Goal: Transaction & Acquisition: Subscribe to service/newsletter

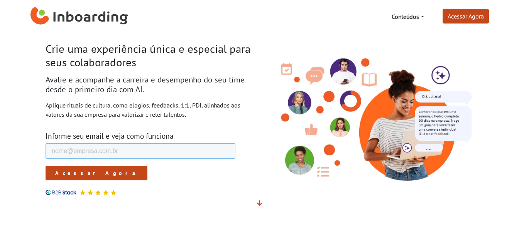
click at [128, 147] on input "E-mail de trabalho *" at bounding box center [140, 151] width 190 height 15
type input "[EMAIL_ADDRESS][DOMAIN_NAME]"
click at [45, 166] on input "Acessar Agora" at bounding box center [96, 173] width 102 height 15
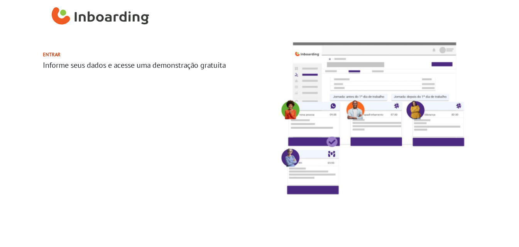
select select "BR"
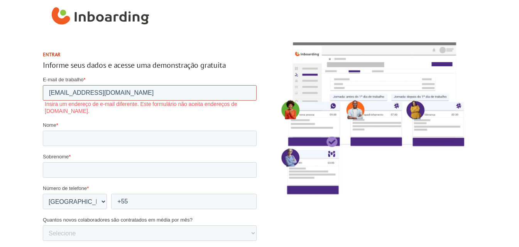
drag, startPoint x: 149, startPoint y: 93, endPoint x: 51, endPoint y: 88, distance: 99.0
click at [53, 88] on input "[EMAIL_ADDRESS][DOMAIN_NAME]" at bounding box center [149, 92] width 214 height 15
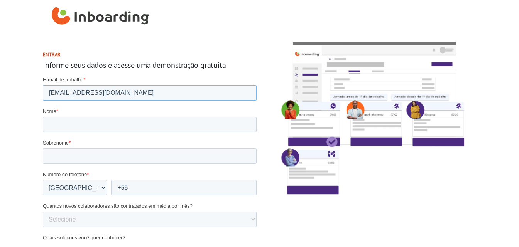
type input "[EMAIL_ADDRESS][DOMAIN_NAME]"
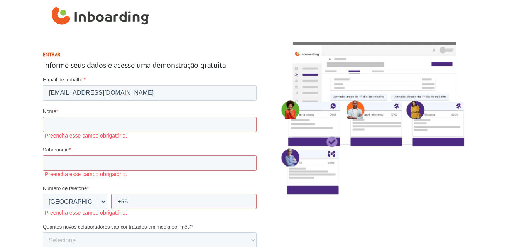
scroll to position [192, 0]
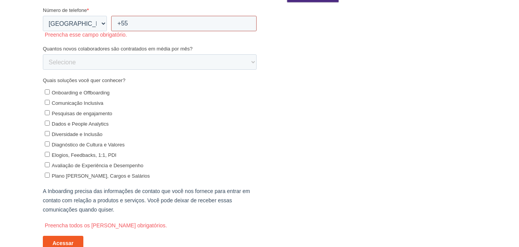
click at [147, 24] on input "+55" at bounding box center [184, 23] width 146 height 15
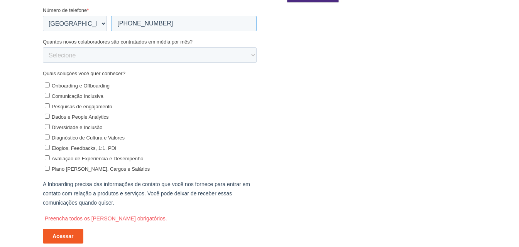
type input "+55 12996744233"
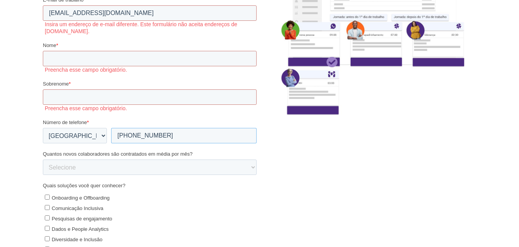
scroll to position [0, 0]
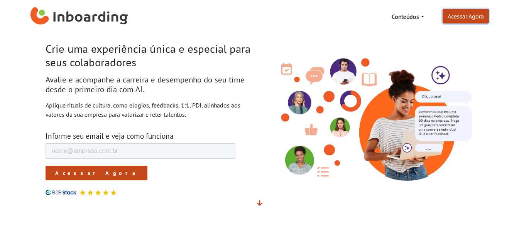
click at [466, 19] on link "Acessar Agora" at bounding box center [466, 16] width 46 height 15
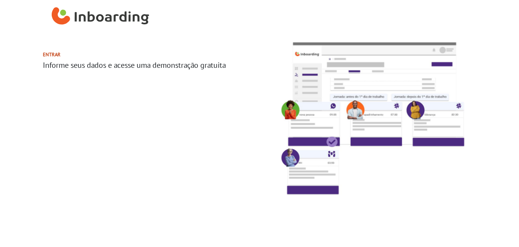
select select "BR"
